Goal: Task Accomplishment & Management: Manage account settings

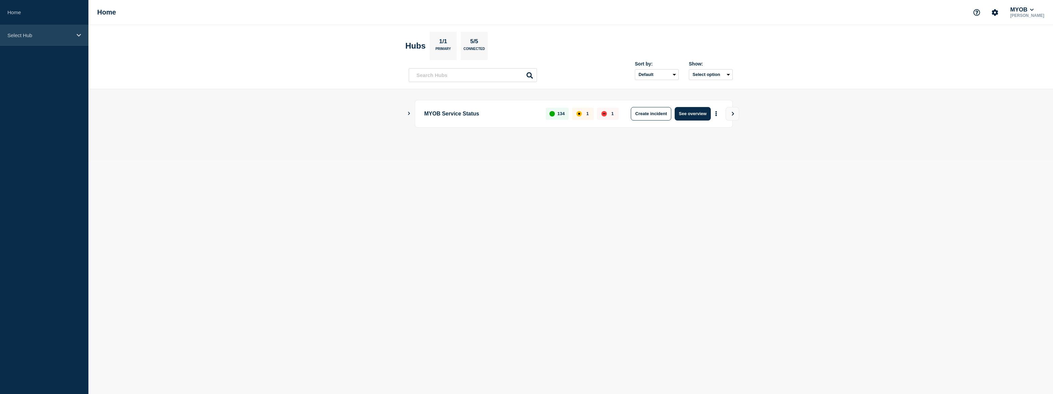
click at [44, 37] on div "Select Hub" at bounding box center [44, 35] width 88 height 21
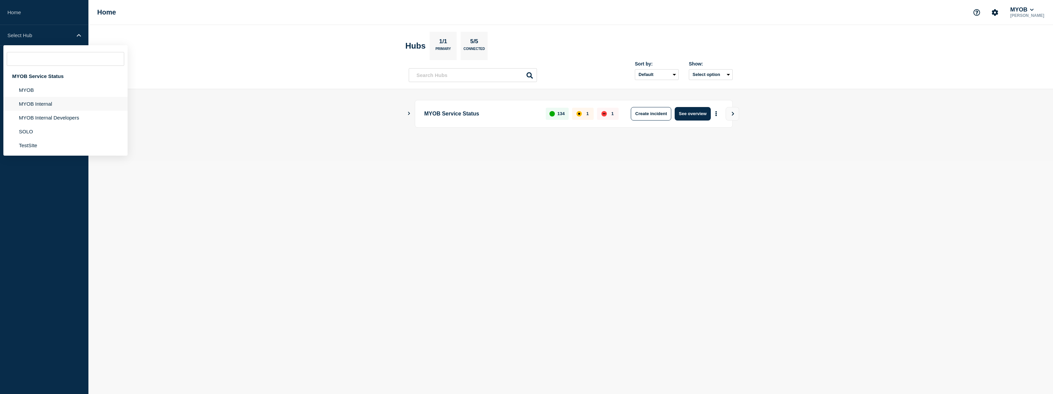
click at [50, 111] on li "MYOB Internal" at bounding box center [65, 118] width 124 height 14
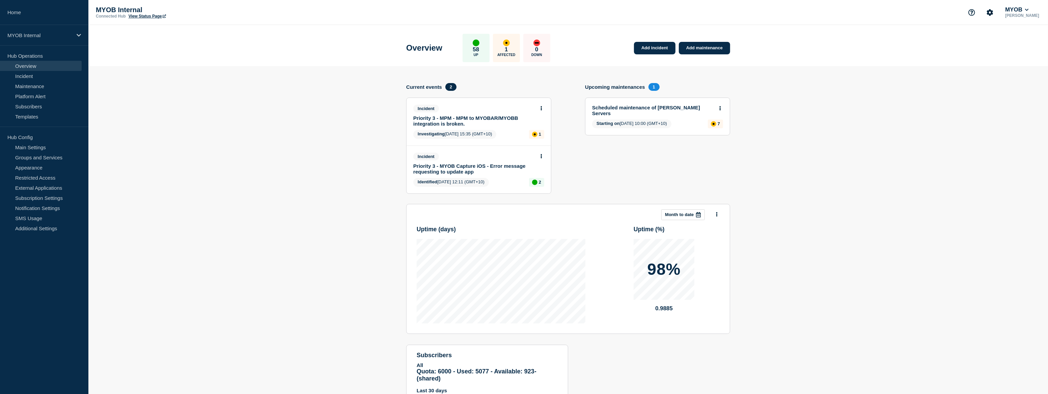
click at [492, 117] on link "Priority 3 - MPM - MPM to MYOBAR/MYOBB integration is broken." at bounding box center [474, 120] width 122 height 11
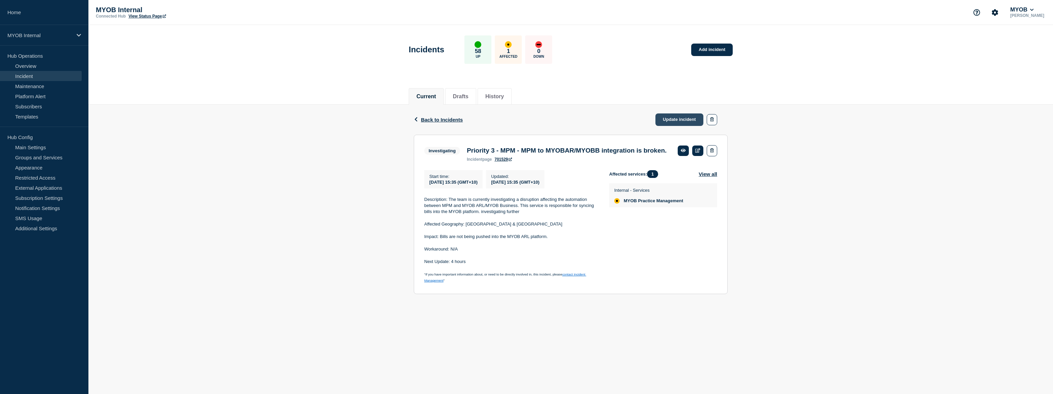
click at [685, 117] on link "Update incident" at bounding box center [679, 119] width 48 height 12
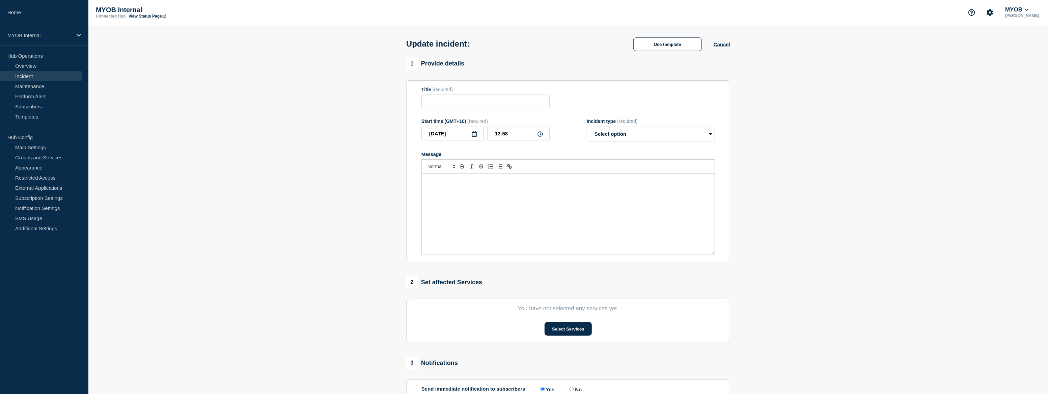
type input "Priority 3 - MPM - MPM to MYOBAR/MYOBB integration is broken."
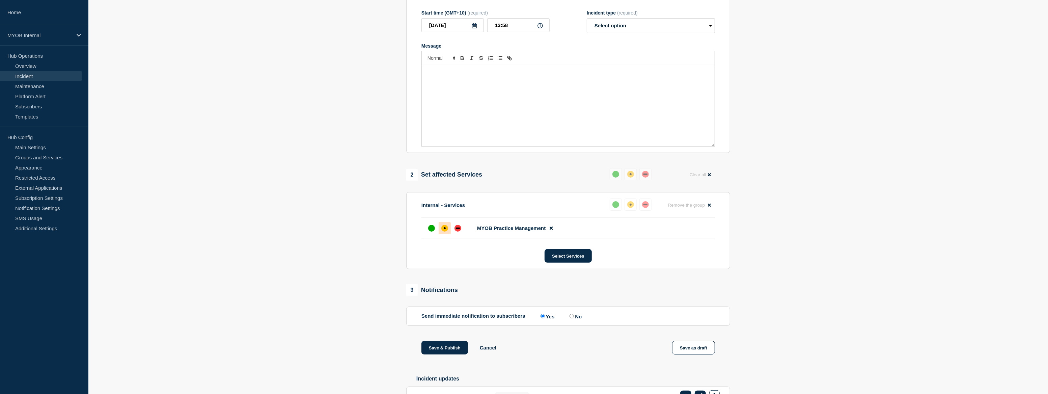
scroll to position [153, 0]
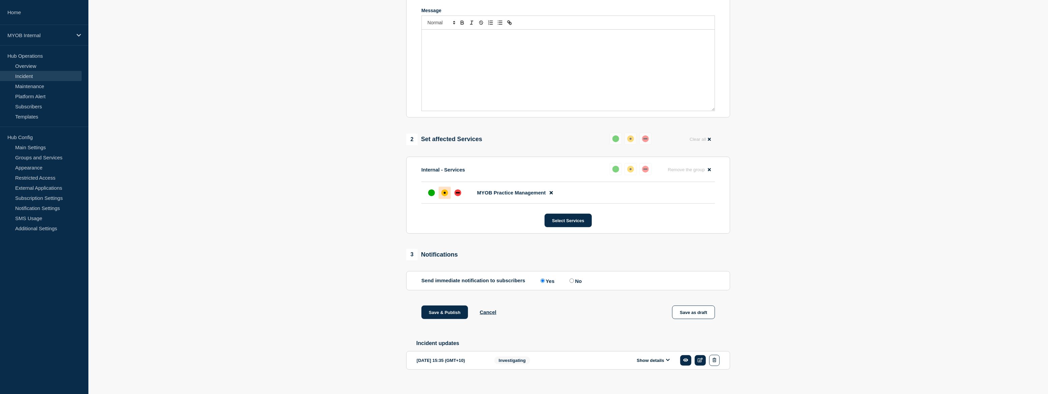
click at [659, 363] on button "Show details" at bounding box center [653, 360] width 37 height 6
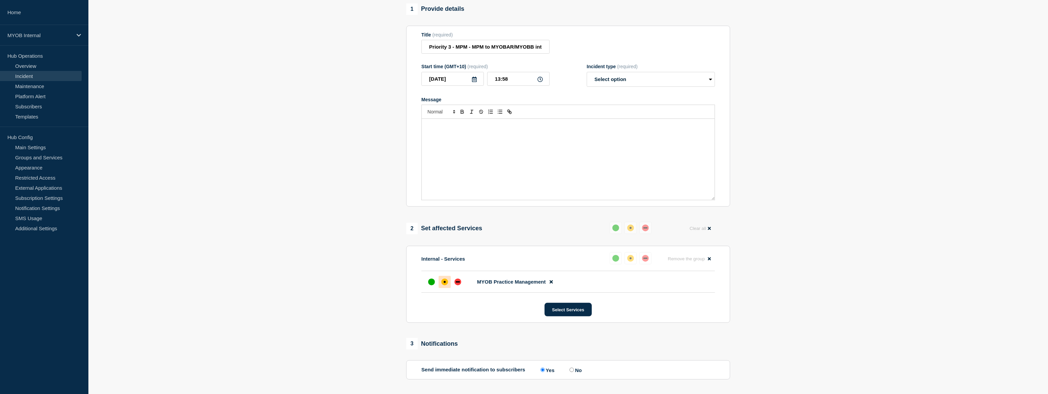
scroll to position [0, 0]
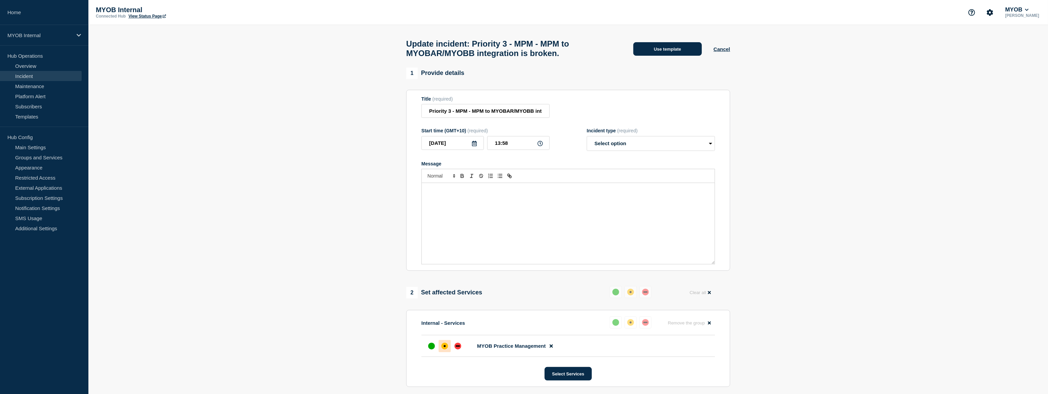
click at [680, 52] on button "Use template" at bounding box center [667, 48] width 68 height 13
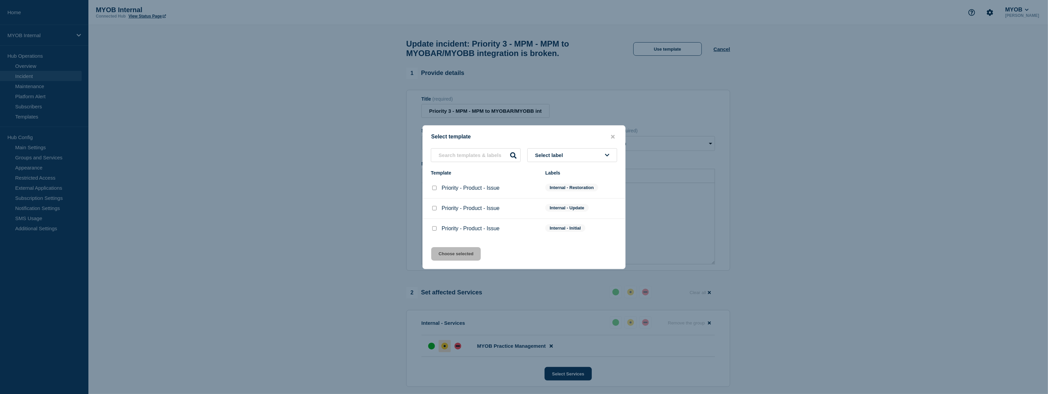
click at [435, 209] on input "Priority - Product - Issue checkbox" at bounding box center [434, 208] width 4 height 4
checkbox input "true"
click at [476, 255] on button "Choose selected" at bounding box center [456, 253] width 50 height 13
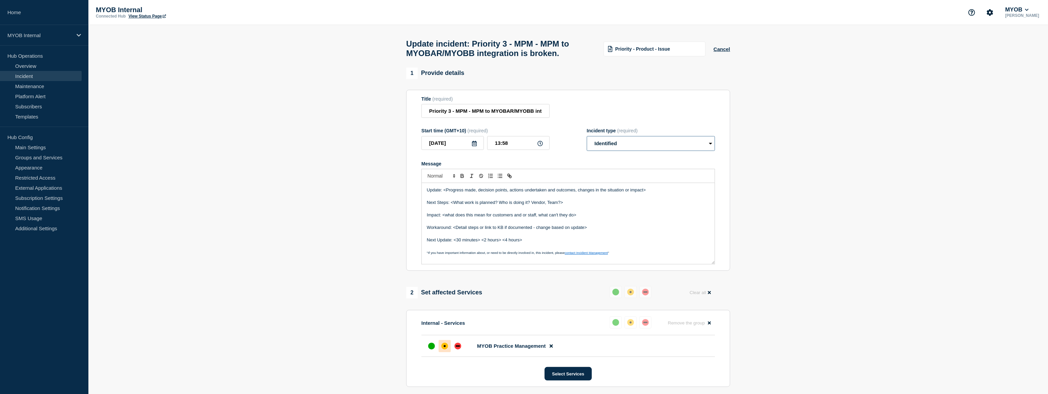
click at [654, 147] on select "Select option Investigating Identified Monitoring Resolved" at bounding box center [651, 143] width 128 height 15
select select "monitoring"
click at [587, 140] on select "Select option Investigating Identified Monitoring Resolved" at bounding box center [651, 143] width 128 height 15
drag, startPoint x: 650, startPoint y: 193, endPoint x: 446, endPoint y: 196, distance: 203.5
click at [444, 193] on p "Update: <Progress made, decision points, actions undertaken and outcomes, chang…" at bounding box center [568, 190] width 283 height 6
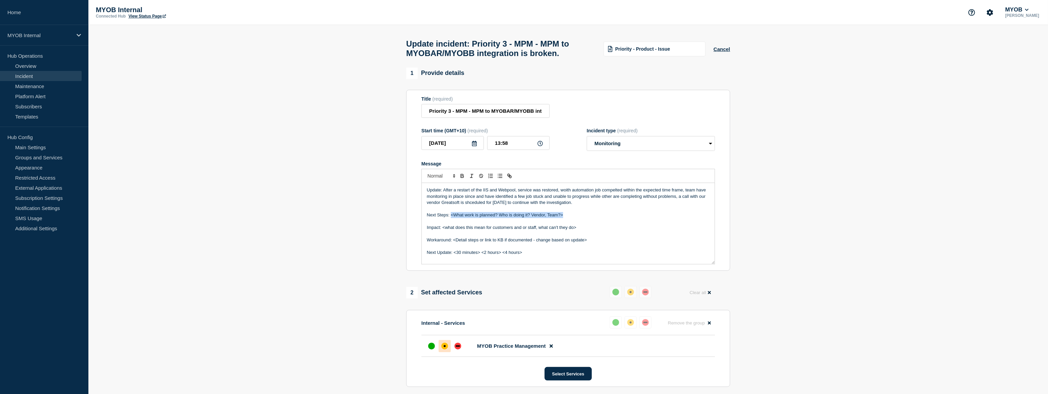
drag, startPoint x: 564, startPoint y: 219, endPoint x: 450, endPoint y: 218, distance: 114.1
click at [450, 218] on p "Next Steps: <What work is planned? Who is doing it? Vendor, Team?>" at bounding box center [568, 215] width 283 height 6
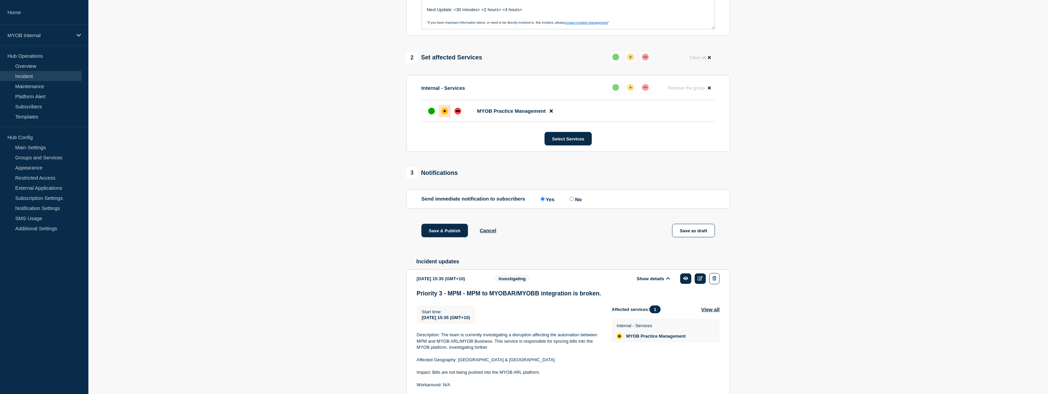
scroll to position [299, 0]
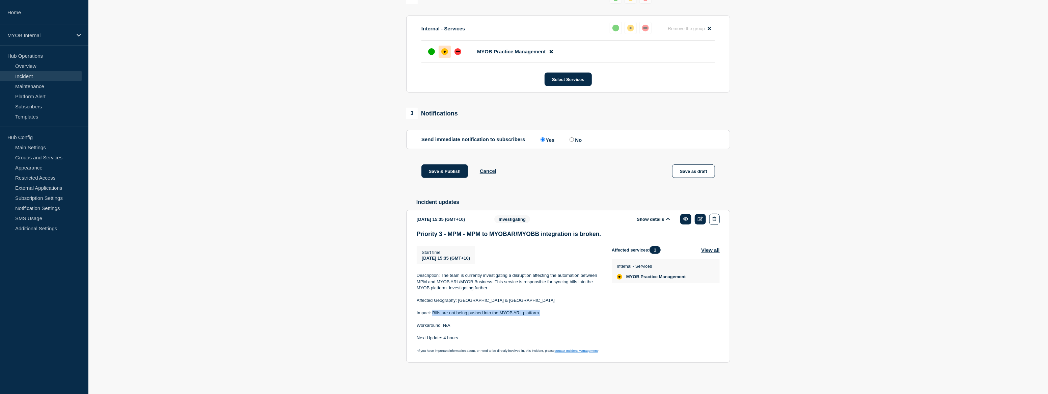
drag, startPoint x: 539, startPoint y: 310, endPoint x: 432, endPoint y: 313, distance: 106.7
click at [432, 313] on p "Impact: Bills are not being pushed into the MYOB ARL platform." at bounding box center [509, 313] width 184 height 6
copy p "Bills are not being pushed into the MYOB ARL platform."
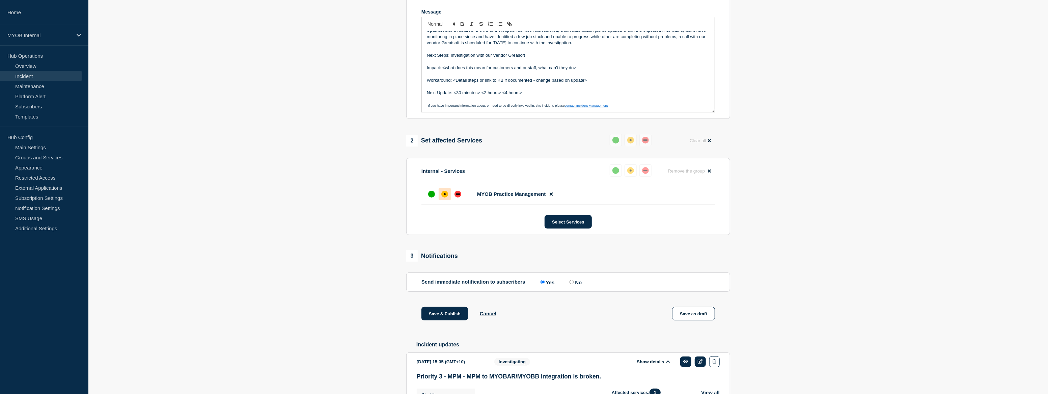
scroll to position [146, 0]
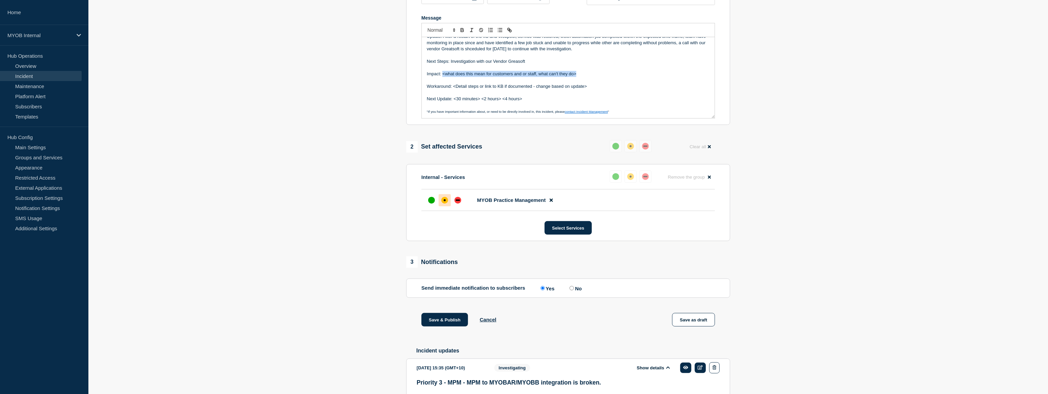
drag, startPoint x: 585, startPoint y: 78, endPoint x: 442, endPoint y: 77, distance: 142.7
click at [442, 77] on p "Impact: <what does this mean for customers and or staff, what can't they do>" at bounding box center [568, 74] width 283 height 6
drag, startPoint x: 590, startPoint y: 90, endPoint x: 453, endPoint y: 90, distance: 137.0
click at [453, 89] on p "Workaround: <Detail steps or link to KB if documented - change based on update>" at bounding box center [568, 86] width 283 height 6
drag, startPoint x: 529, startPoint y: 103, endPoint x: 455, endPoint y: 101, distance: 74.9
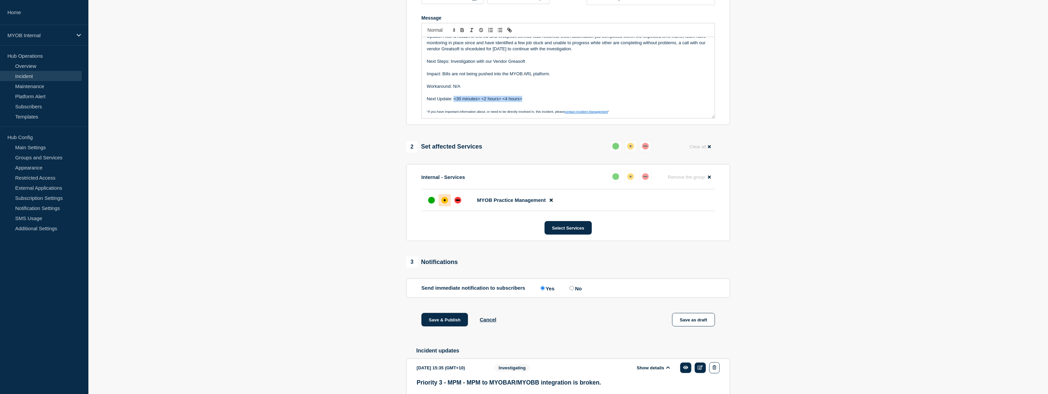
click at [455, 101] on p "Next Update: <30 minutes> <2 hours> <4 hours>" at bounding box center [568, 99] width 283 height 6
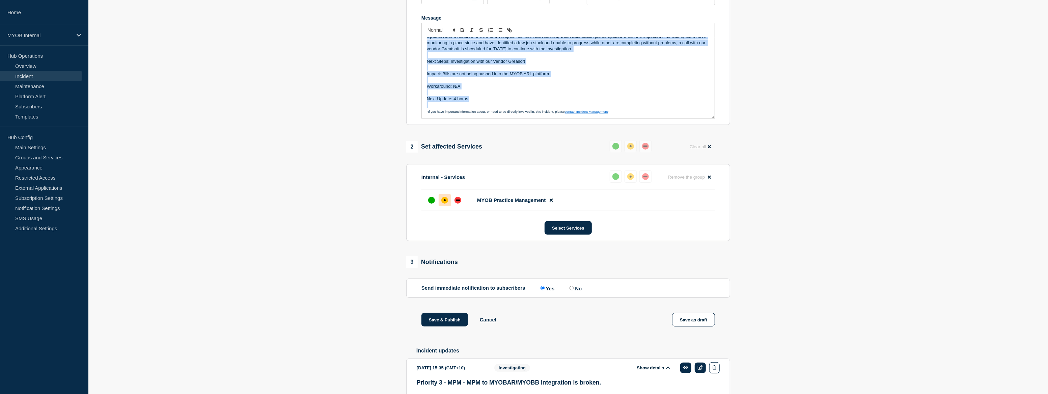
scroll to position [0, 0]
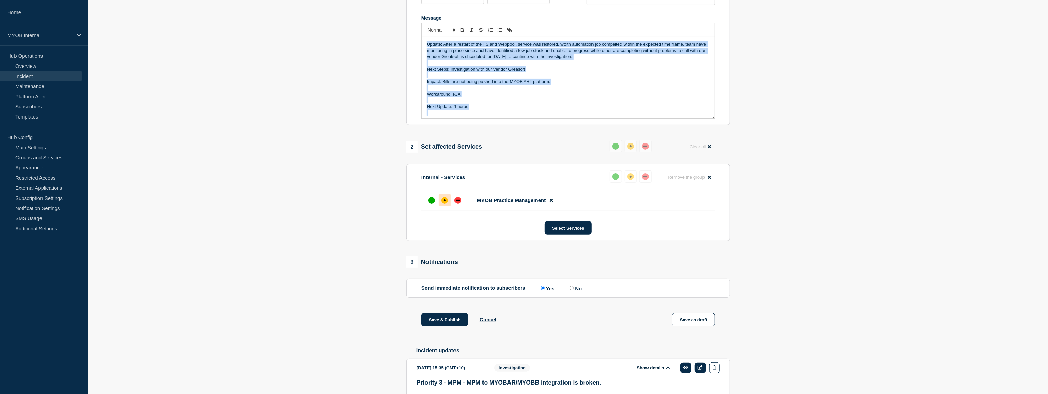
drag, startPoint x: 483, startPoint y: 105, endPoint x: 420, endPoint y: 34, distance: 94.2
click at [420, 34] on section "Title (required) Priority 3 - MPM - MPM to MYOBAR/MYOBB integration is broken. …" at bounding box center [568, 34] width 324 height 181
copy div "Update: After a restart of the IIS and Webpool, service was restored, woith aut…"
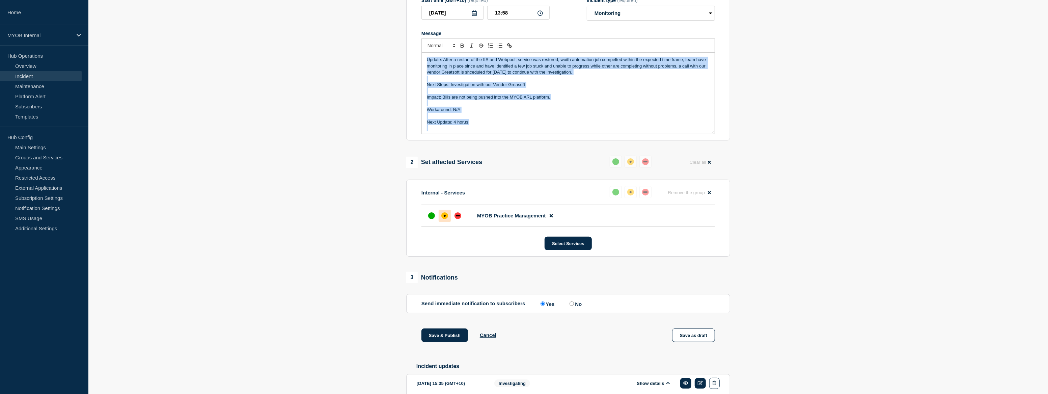
scroll to position [54, 0]
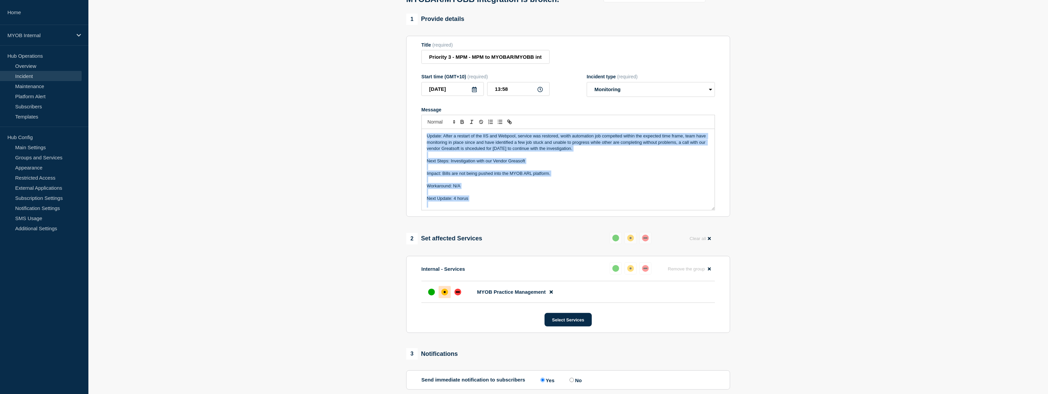
click at [551, 183] on p "Message" at bounding box center [568, 179] width 283 height 6
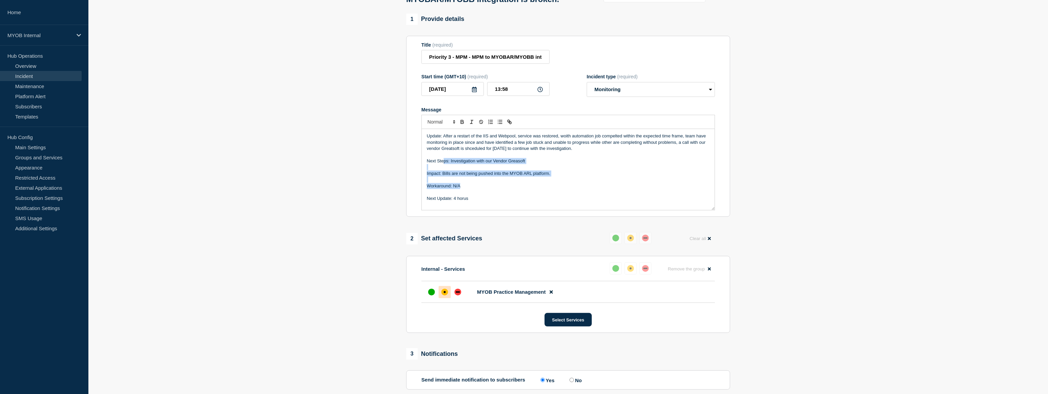
drag, startPoint x: 507, startPoint y: 192, endPoint x: 443, endPoint y: 166, distance: 69.6
click at [443, 166] on div "Update: After a restart of the IIS and Webpool, service was restored, woith aut…" at bounding box center [568, 169] width 293 height 81
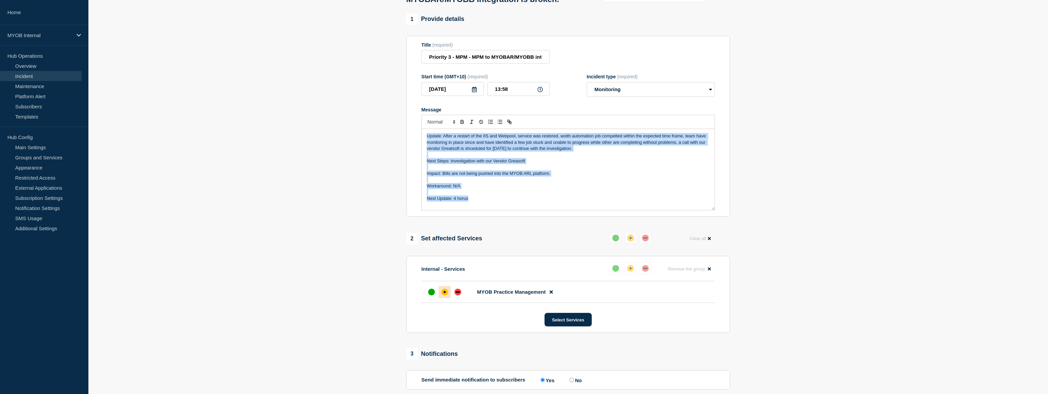
drag, startPoint x: 477, startPoint y: 202, endPoint x: 417, endPoint y: 132, distance: 92.9
click at [417, 132] on section "Title (required) Priority 3 - MPM - MPM to MYOBAR/MYOBB integration is broken. …" at bounding box center [568, 126] width 324 height 181
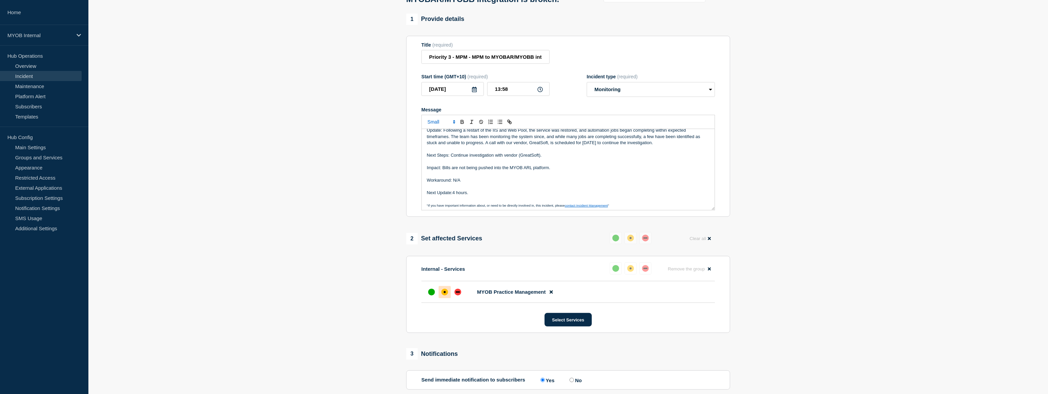
scroll to position [8, 0]
click at [428, 296] on div at bounding box center [431, 292] width 12 height 12
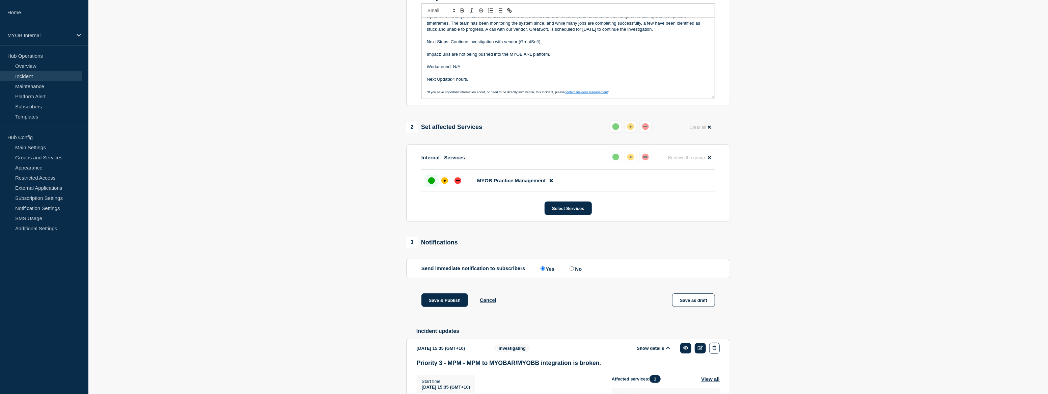
scroll to position [207, 0]
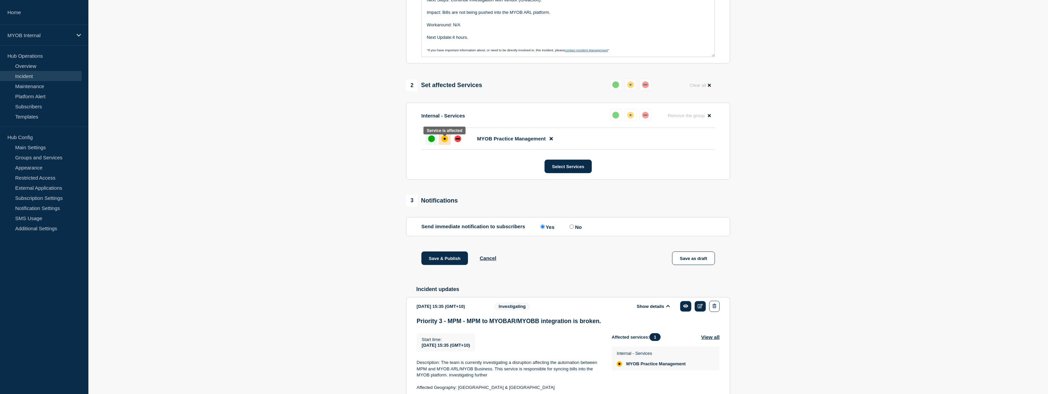
click at [445, 142] on div "affected" at bounding box center [444, 138] width 7 height 7
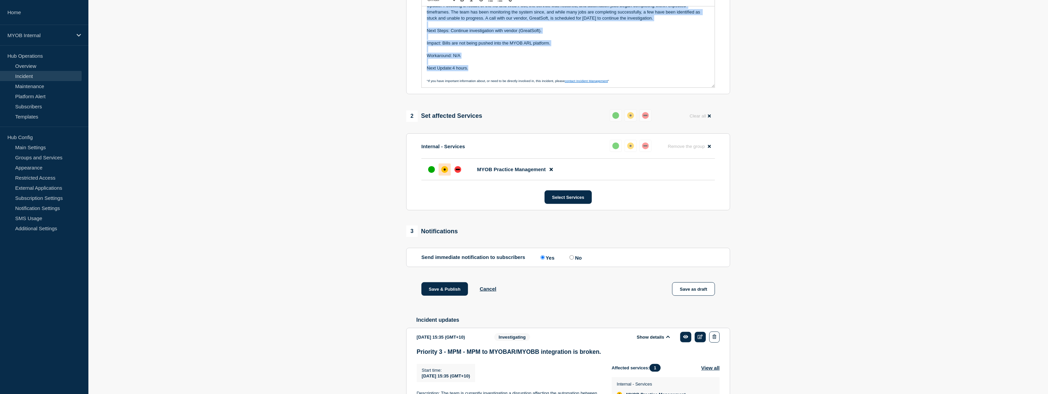
scroll to position [0, 0]
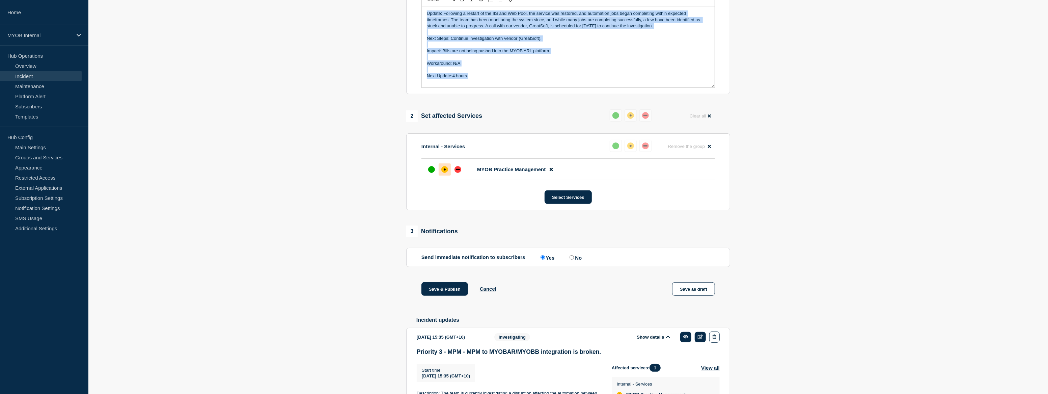
drag, startPoint x: 472, startPoint y: 71, endPoint x: 419, endPoint y: 17, distance: 75.9
click at [419, 17] on section "Title (required) Priority 3 - MPM - MPM to MYOBAR/MYOBB integration is broken. …" at bounding box center [568, 3] width 324 height 181
copy div "Update: Following a restart of the IIS and Web Pool, the service was restored, …"
click at [455, 291] on button "Save & Publish" at bounding box center [444, 288] width 47 height 13
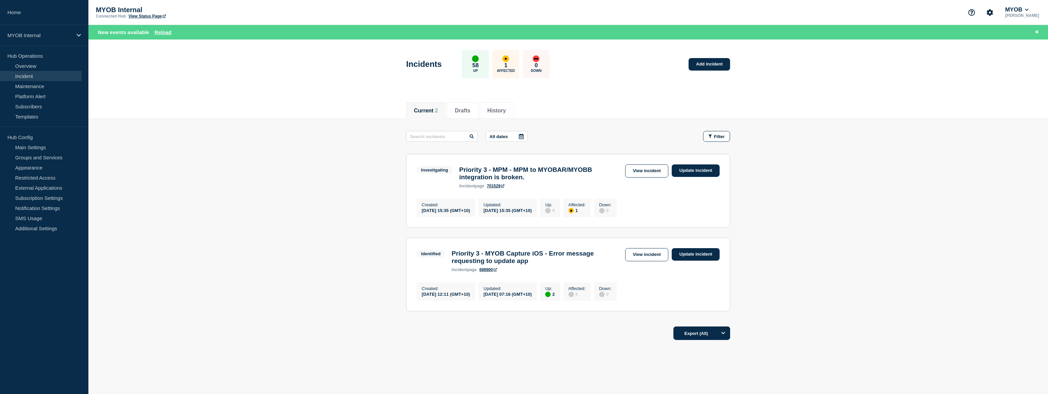
click at [288, 165] on main "All dates Filter Investigating 1 Affected Priority 3 - MPM - MPM to MYOBAR/MYOB…" at bounding box center [568, 220] width 960 height 202
